Goal: Navigation & Orientation: Find specific page/section

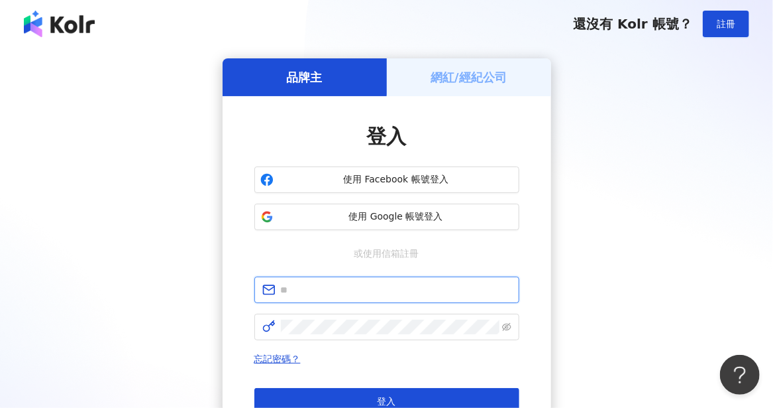
click at [313, 294] on input "text" at bounding box center [396, 289] width 231 height 15
type input "**********"
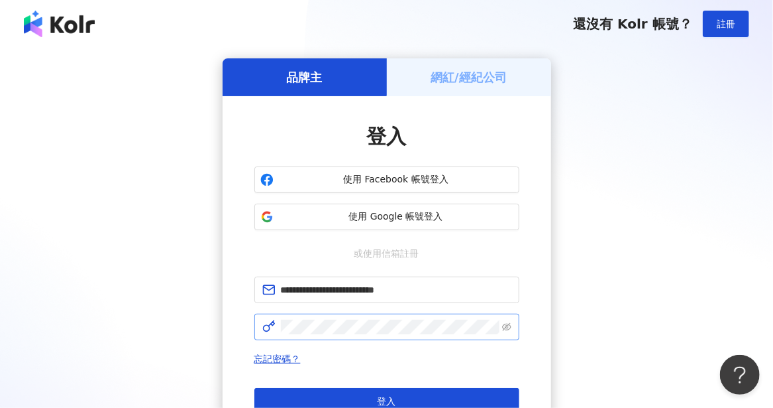
click at [321, 317] on span at bounding box center [386, 326] width 265 height 27
click button "登入" at bounding box center [386, 401] width 265 height 27
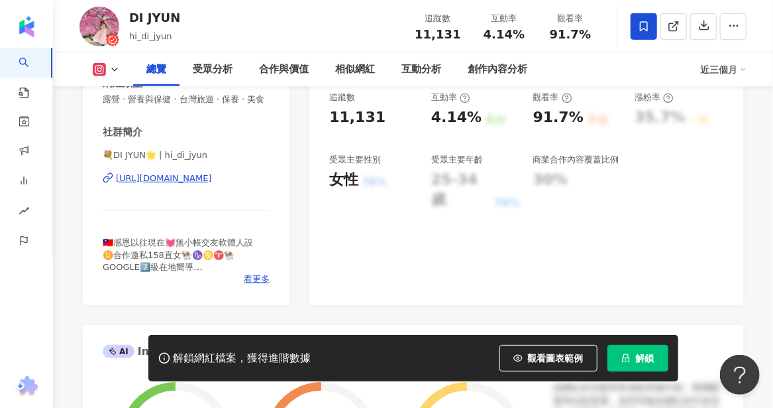
scroll to position [265, 0]
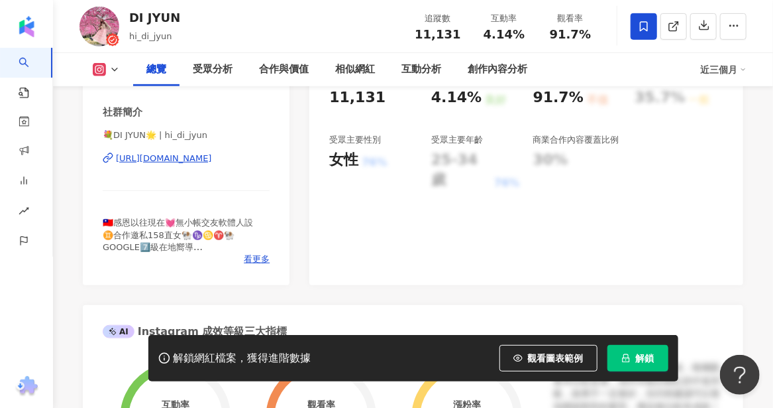
click at [214, 176] on div "💐DI JYUN🌟 | hi_di_jyun [URL][DOMAIN_NAME]" at bounding box center [186, 168] width 167 height 78
click at [212, 164] on div "[URL][DOMAIN_NAME]" at bounding box center [164, 158] width 96 height 12
